Goal: Task Accomplishment & Management: Complete application form

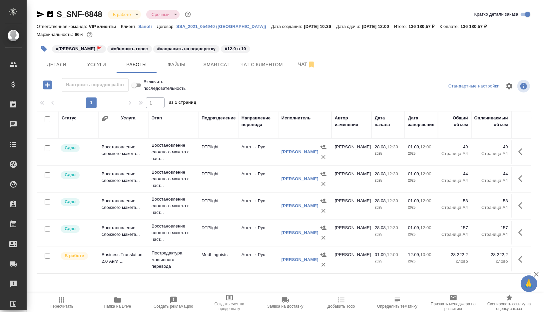
scroll to position [75, 0]
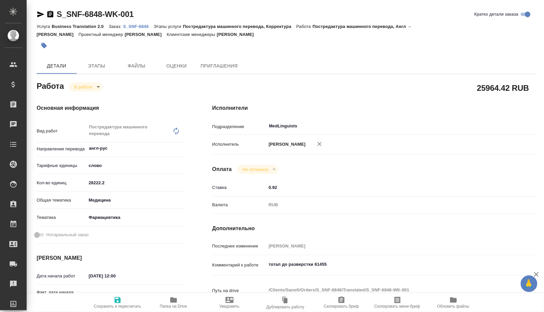
click at [173, 301] on icon "button" at bounding box center [173, 300] width 7 height 5
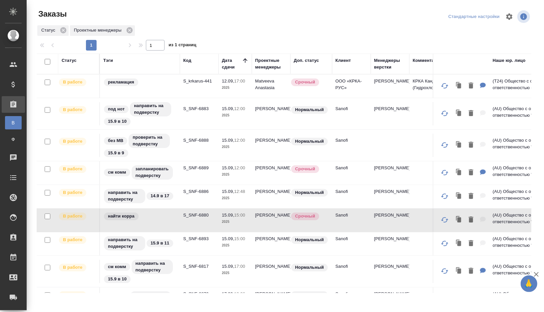
scroll to position [43, 0]
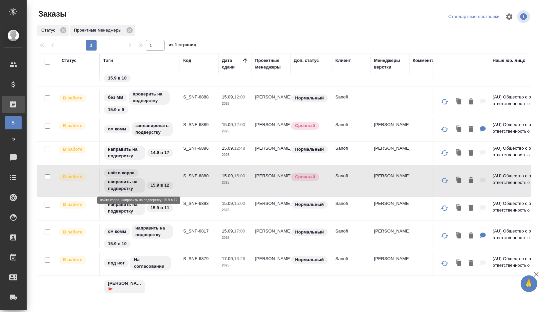
click at [167, 171] on div "найти корра направить на подверстку 15.9 в 12" at bounding box center [139, 181] width 73 height 25
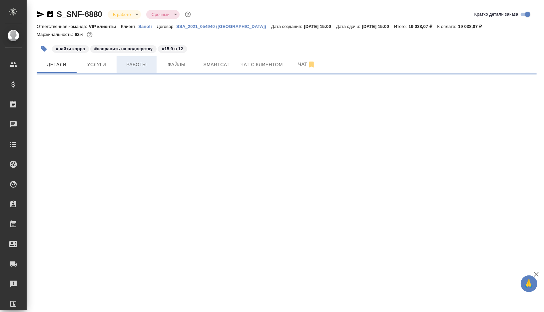
select select "RU"
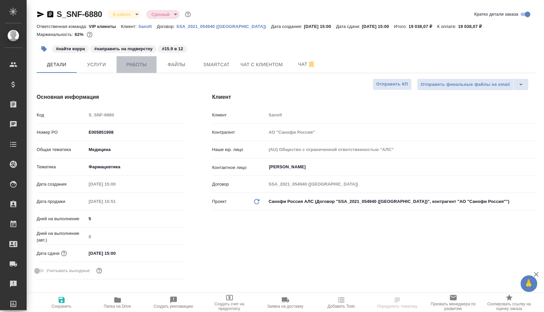
click at [133, 65] on span "Работы" at bounding box center [137, 65] width 32 height 8
type textarea "x"
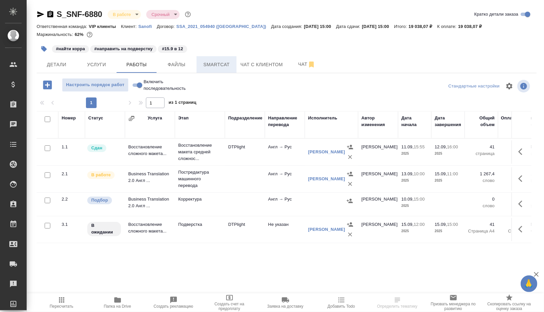
click at [217, 69] on button "Smartcat" at bounding box center [216, 64] width 40 height 17
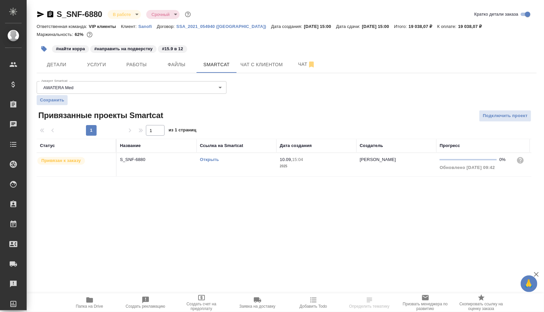
click at [217, 159] on link "Открыть" at bounding box center [209, 159] width 19 height 5
click at [139, 63] on span "Работы" at bounding box center [137, 65] width 32 height 8
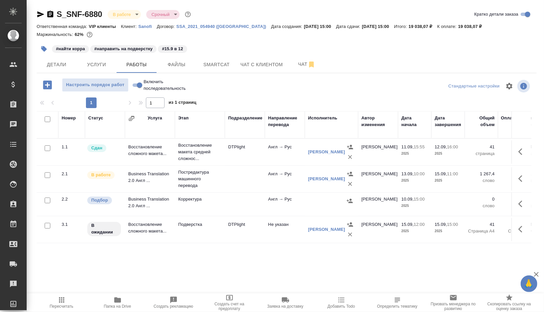
click at [226, 210] on td at bounding box center [245, 204] width 40 height 23
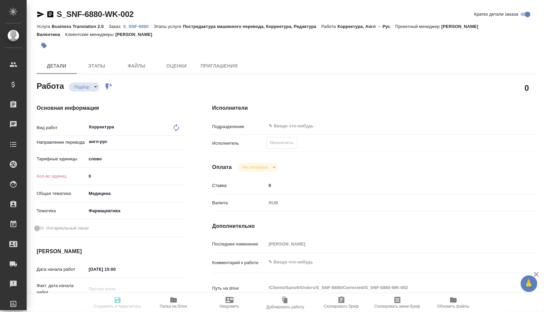
type textarea "x"
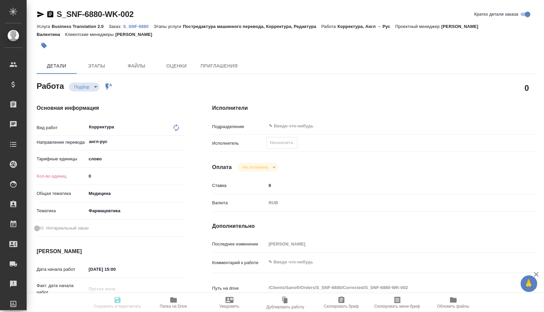
type textarea "x"
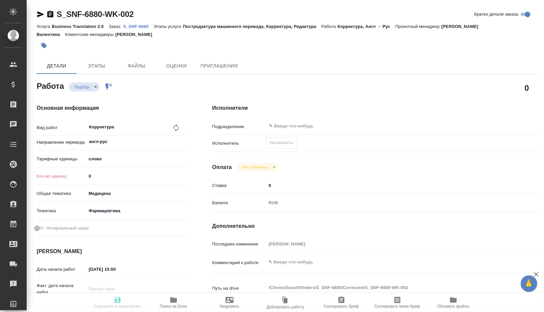
type textarea "x"
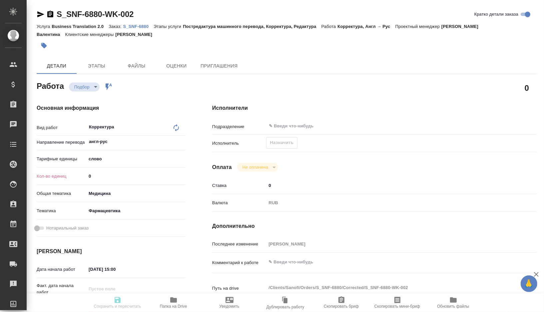
type textarea "x"
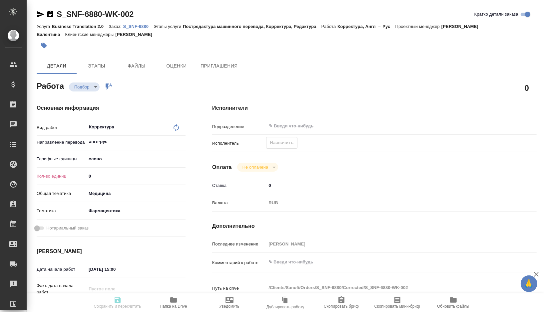
type textarea "x"
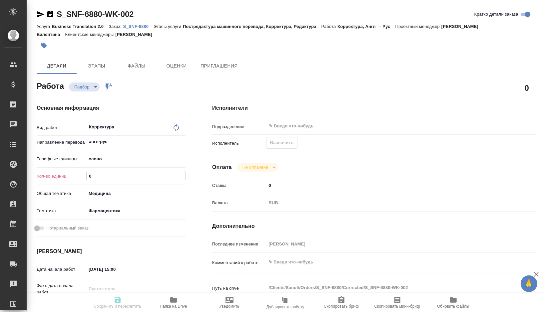
click at [112, 175] on input "0" at bounding box center [136, 177] width 99 height 10
type textarea "x"
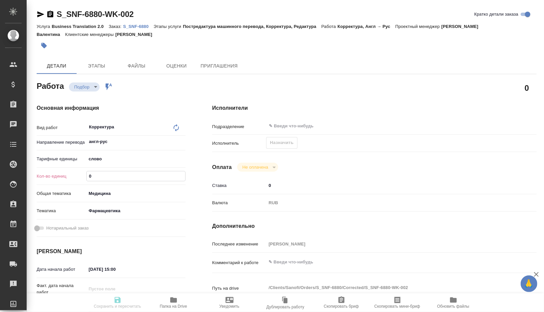
type textarea "x"
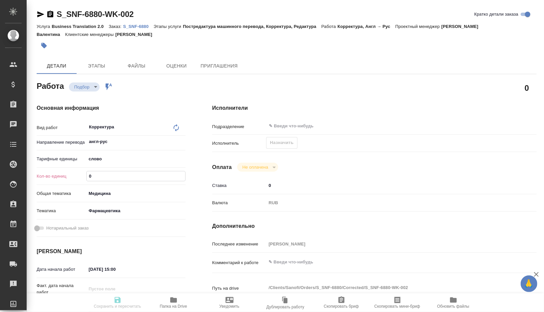
type textarea "x"
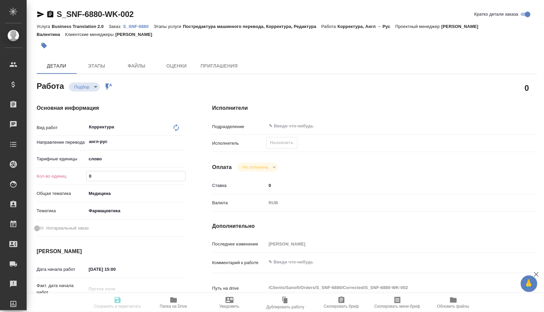
type textarea "x"
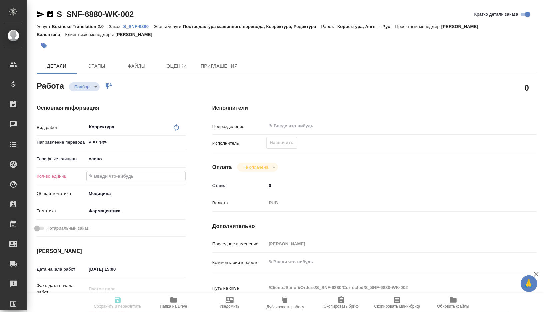
type textarea "x"
paste input "9791.6"
type textarea "x"
type input "9791.6"
type textarea "x"
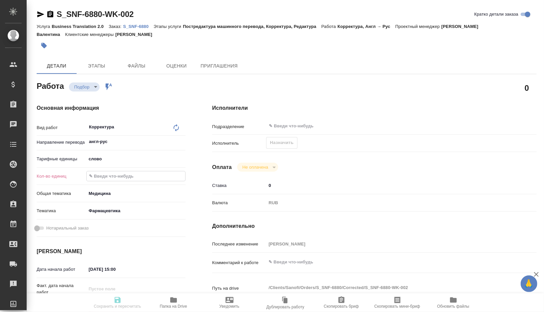
type textarea "x"
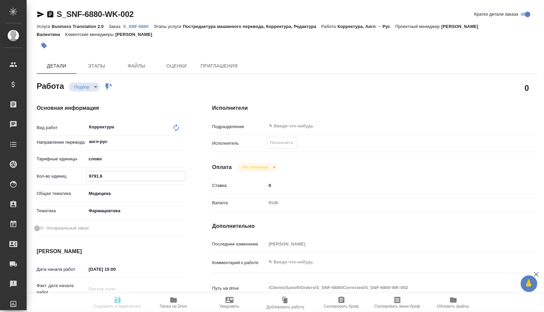
type textarea "x"
type input "9791.6"
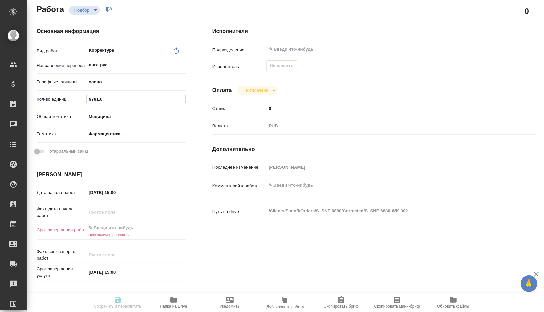
scroll to position [88, 0]
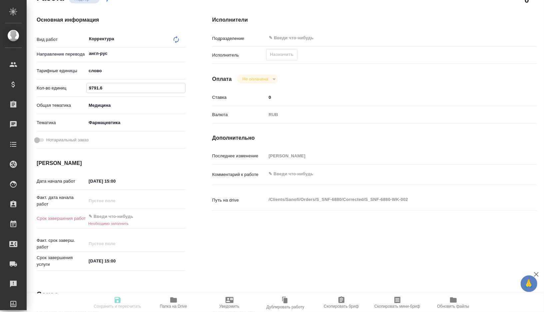
click at [94, 180] on input "[DATE] 15:00" at bounding box center [115, 181] width 58 height 10
type textarea "x"
type input "10.92.0251 50:0_"
type textarea "x"
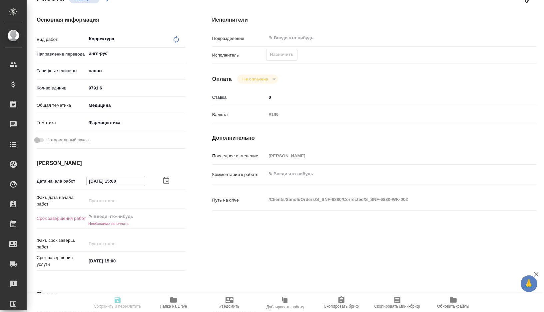
type textarea "x"
type input "[DATE] 15:00"
type textarea "x"
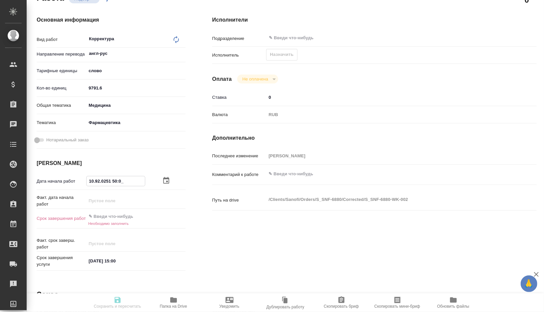
type textarea "x"
click at [127, 181] on input "[DATE] 15:00" at bounding box center [116, 181] width 58 height 10
type textarea "x"
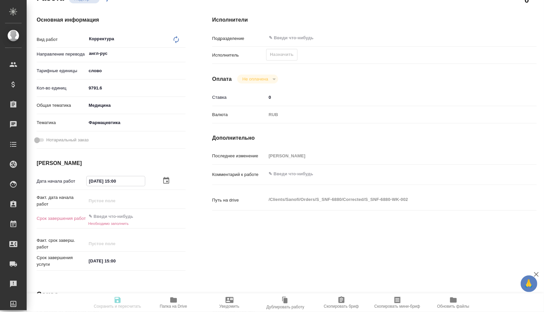
type input "[DATE] 15:0_"
type textarea "x"
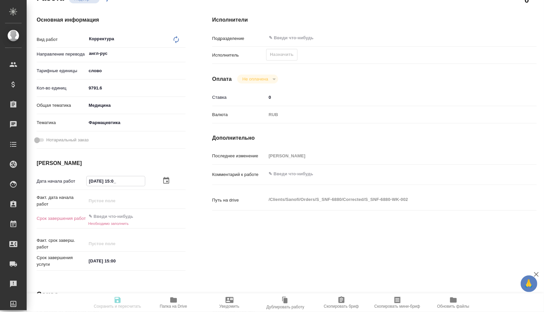
type textarea "x"
type input "[DATE] 15:__"
type textarea "x"
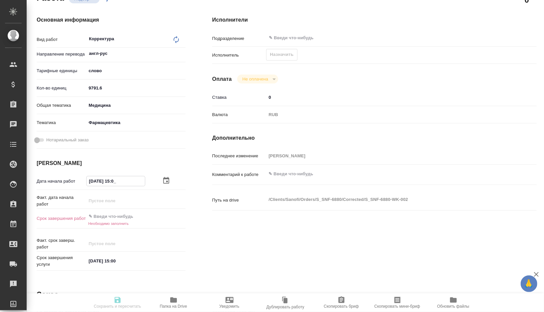
type textarea "x"
type input "[DATE] 1_:__"
type textarea "x"
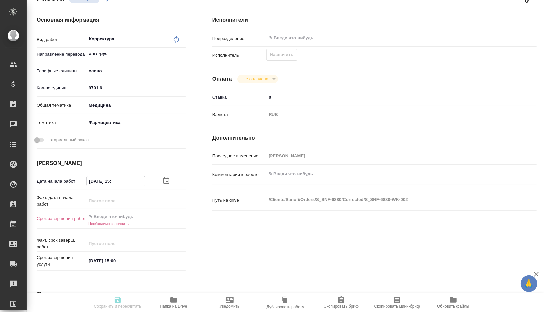
type textarea "x"
type input "[DATE] 16:__"
type textarea "x"
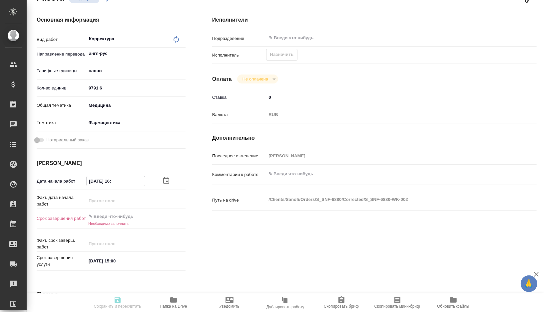
type textarea "x"
type input "[DATE] 16:0_"
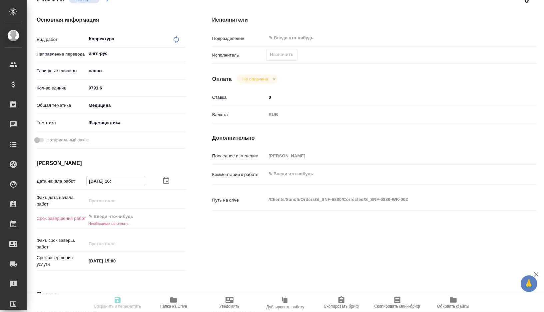
type textarea "x"
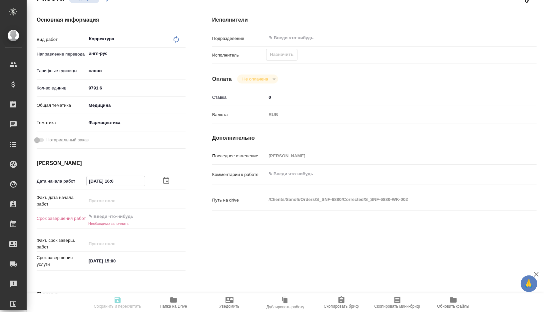
type input "[DATE] 16:00"
type textarea "x"
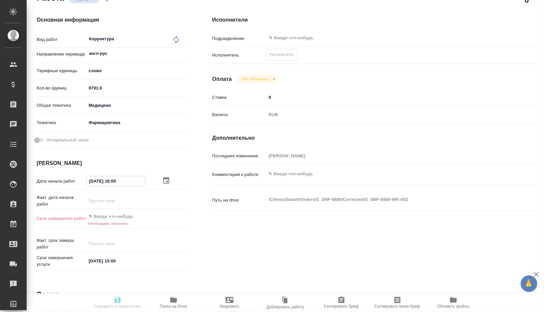
type input "[DATE] 16:00"
drag, startPoint x: 131, startPoint y: 258, endPoint x: 70, endPoint y: 258, distance: 61.3
click at [70, 258] on div "Срок завершения услуги [DATE] 15:00" at bounding box center [111, 261] width 149 height 13
click at [122, 217] on input "text" at bounding box center [115, 217] width 58 height 10
paste input "[DATE] 15:00"
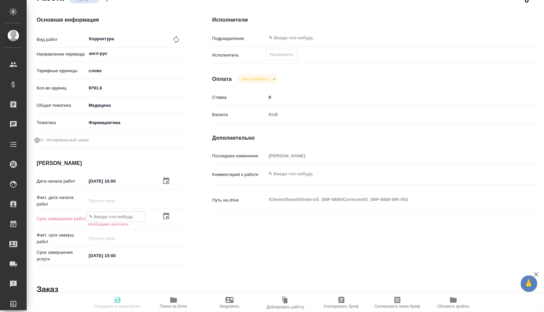
type textarea "x"
type input "[DATE] 15:00"
type textarea "x"
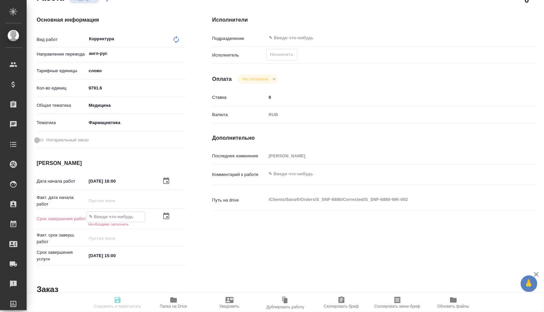
type textarea "x"
type input "[DATE] 15:0_"
type textarea "x"
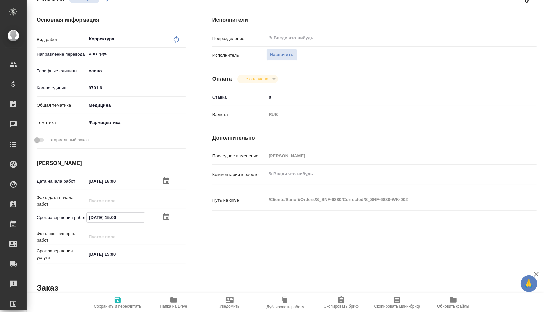
type textarea "x"
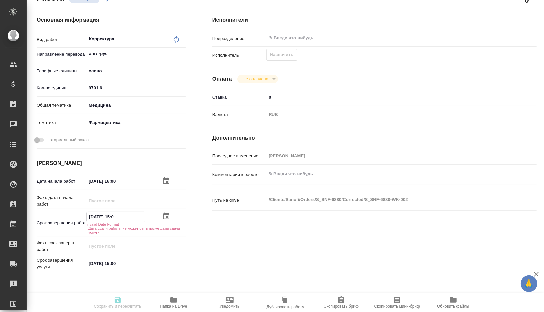
type textarea "x"
type input "[DATE] 15:__"
type textarea "x"
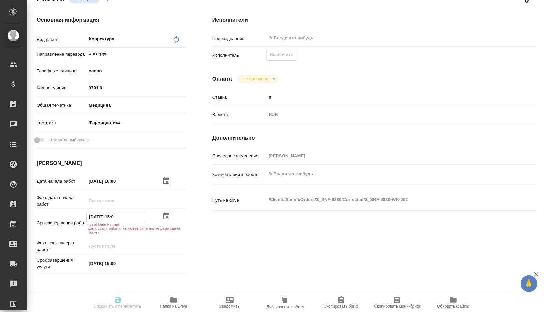
type textarea "x"
type input "[DATE] 1_:__"
type textarea "x"
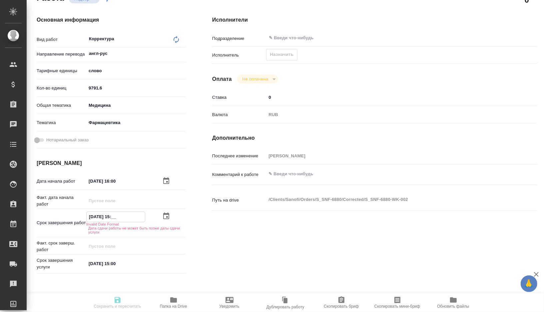
type textarea "x"
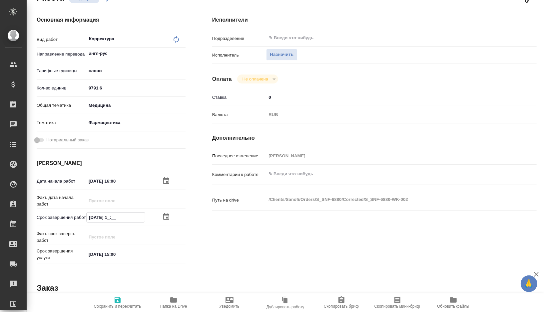
type textarea "x"
type input "[DATE] 12:__"
type textarea "x"
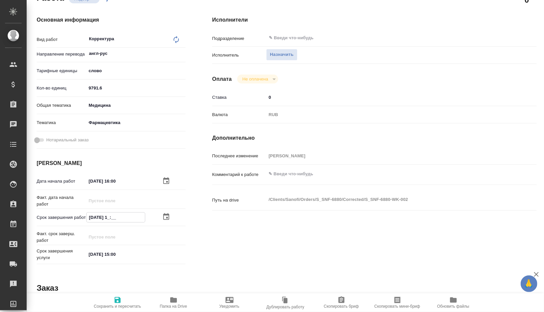
type textarea "x"
type input "[DATE] 12:0_"
type textarea "x"
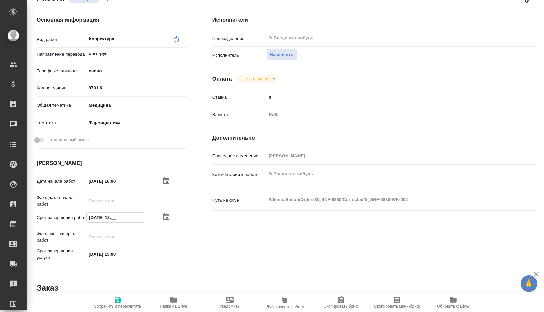
type textarea "x"
type input "[DATE] 12:00"
type textarea "x"
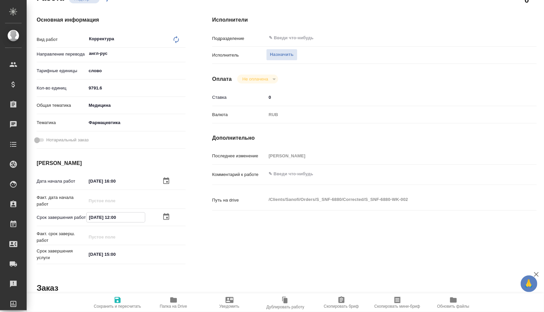
type textarea "x"
type input "[DATE] 12:00"
click at [127, 305] on span "Сохранить и пересчитать" at bounding box center [117, 306] width 47 height 5
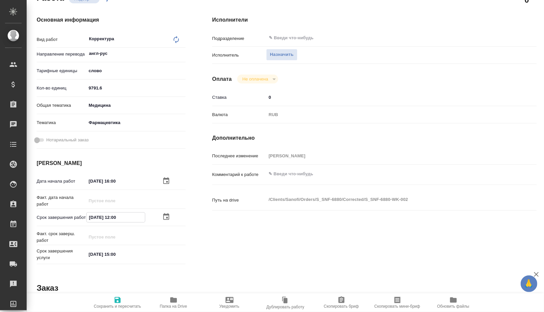
type textarea "x"
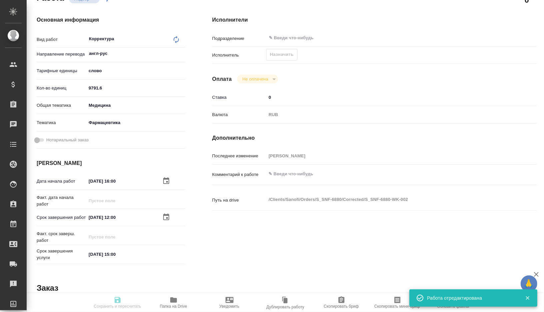
type textarea "x"
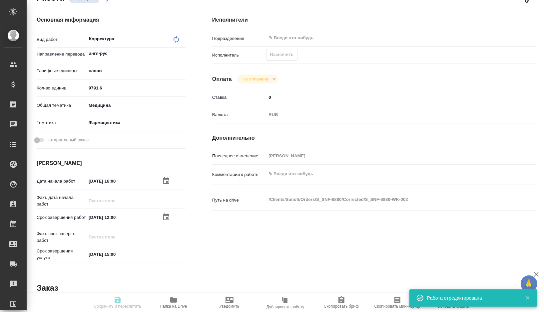
type input "recruiting"
type textarea "Корректура"
type textarea "x"
type input "англ-рус"
type input "5a8b1489cc6b4906c91bfd90"
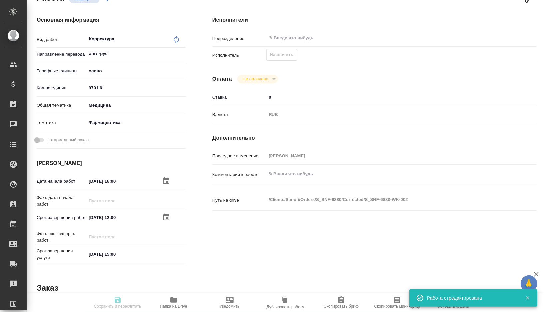
type input "9791.6"
type input "med"
type input "6149832f2b7be24903fd7a82"
type input "[DATE] 16:00"
type input "[DATE] 12:00"
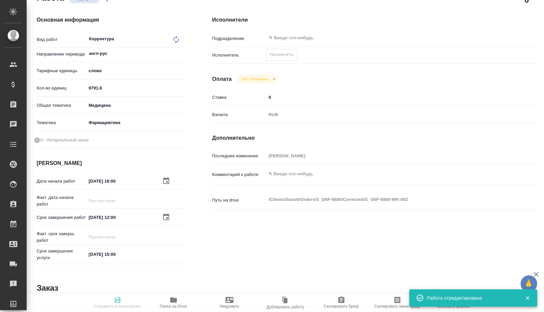
type input "[DATE] 15:00"
type input "notPayed"
type input "0"
type input "RUB"
type input "[PERSON_NAME] Валентина"
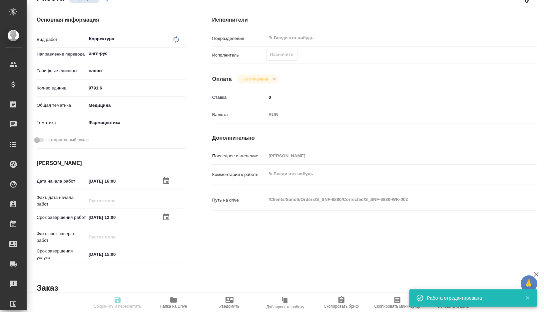
type textarea "x"
type textarea "/Clients/Sanofi/Orders/S_SNF-6880/Corrected/S_SNF-6880-WK-002"
type textarea "x"
type input "S_SNF-6880"
type input "E005851908"
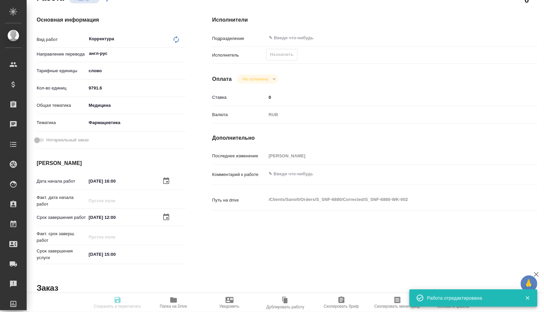
type input "Business Translation 2.0"
type input "Постредактура машинного перевода, Корректура, Редактура"
type input "[PERSON_NAME]"
type input "Заборова [PERSON_NAME]"
type input "/Clients/Sanofi/Orders/S_SNF-6880"
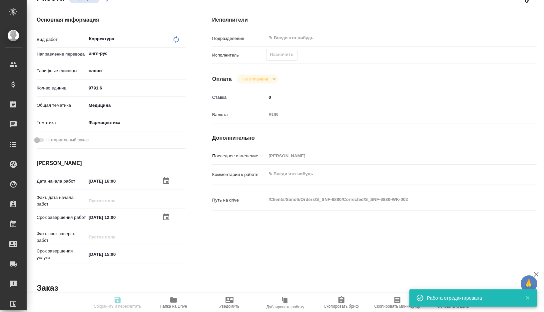
type textarea "x"
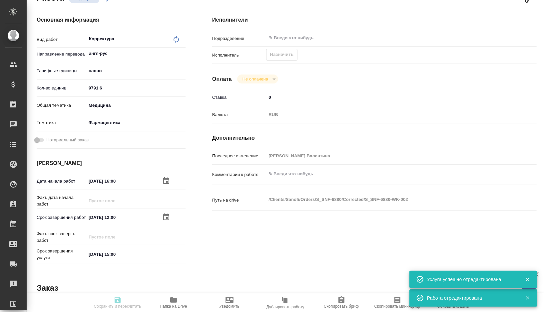
type textarea "x"
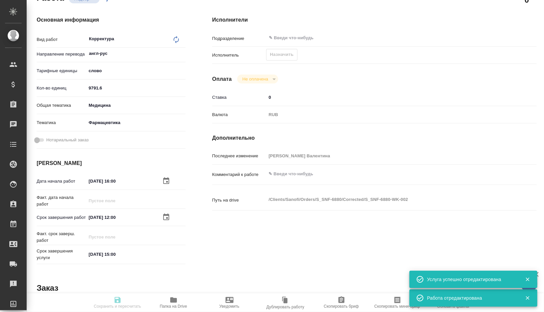
type textarea "x"
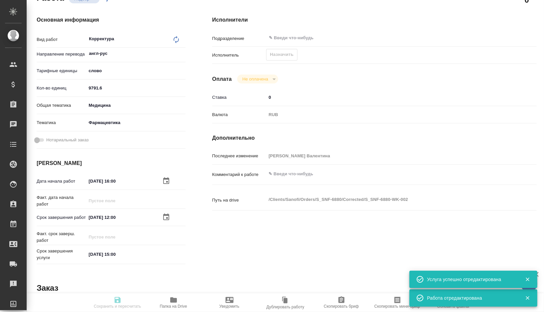
type textarea "x"
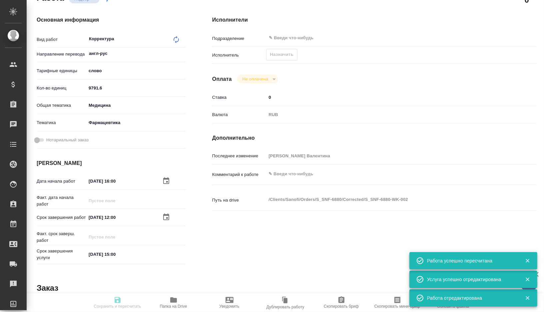
scroll to position [0, 0]
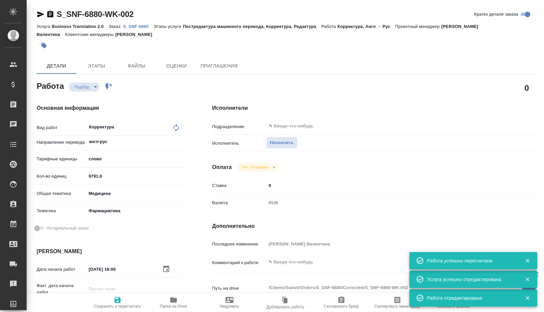
click at [394, 304] on span "Скопировать мини-бриф" at bounding box center [397, 306] width 46 height 5
